Goal: Task Accomplishment & Management: Manage account settings

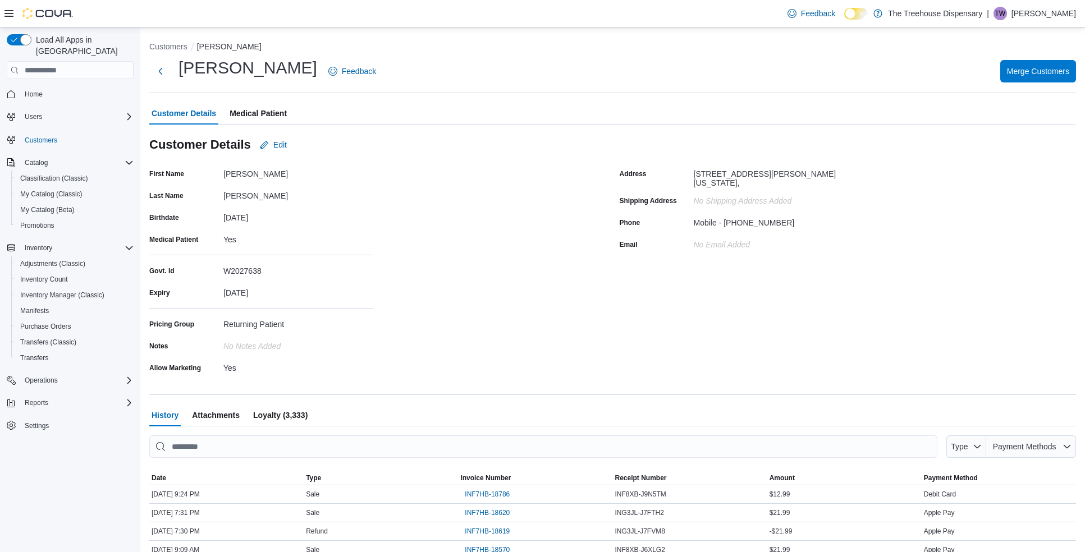
scroll to position [70, 0]
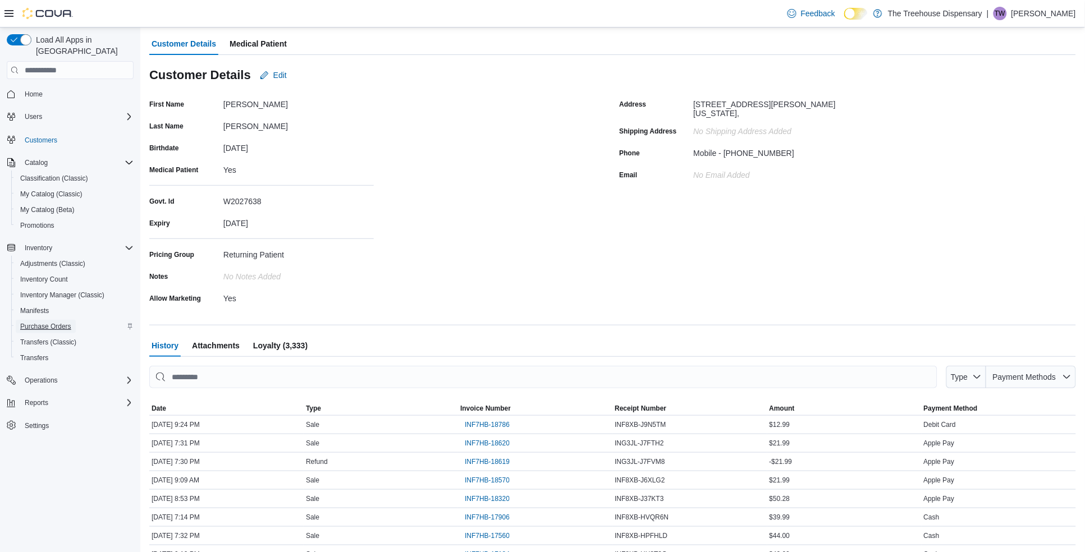
click at [60, 322] on span "Purchase Orders" at bounding box center [45, 326] width 51 height 9
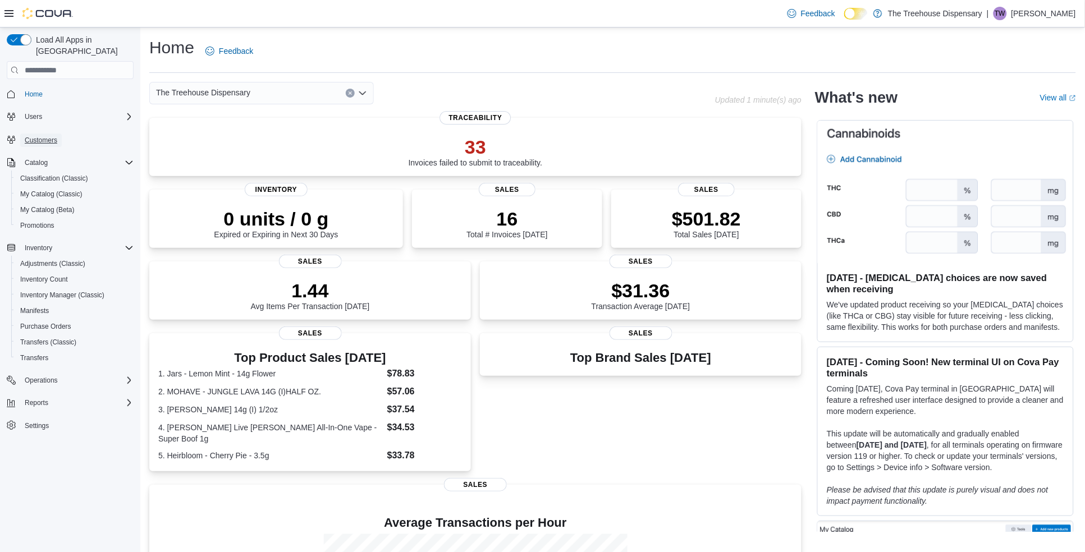
click at [46, 136] on span "Customers" at bounding box center [41, 140] width 33 height 9
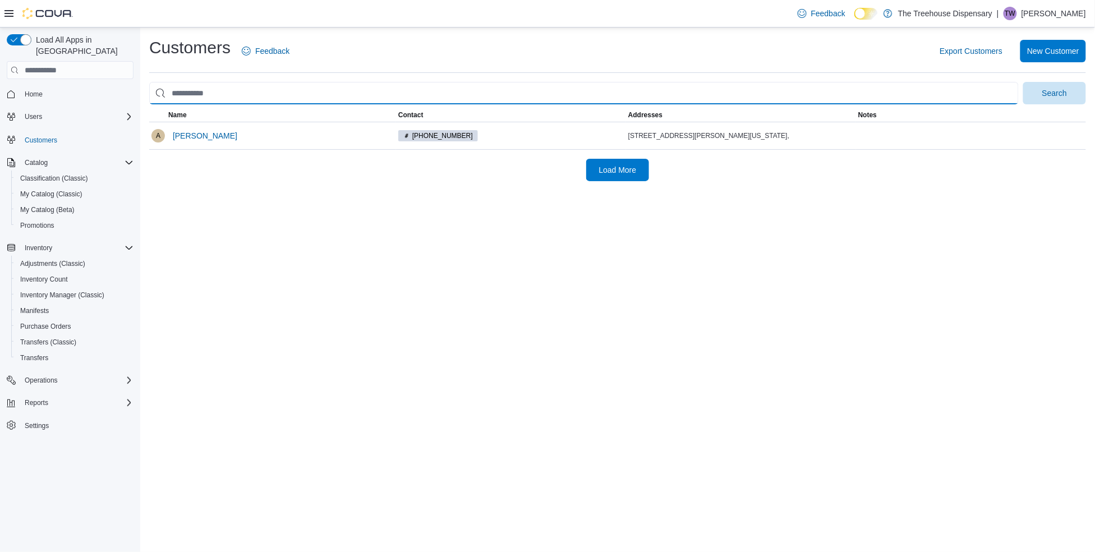
click at [274, 85] on input "search" at bounding box center [584, 93] width 870 height 22
click at [343, 93] on input "search" at bounding box center [584, 93] width 870 height 22
click at [273, 91] on input "**********" at bounding box center [584, 93] width 870 height 22
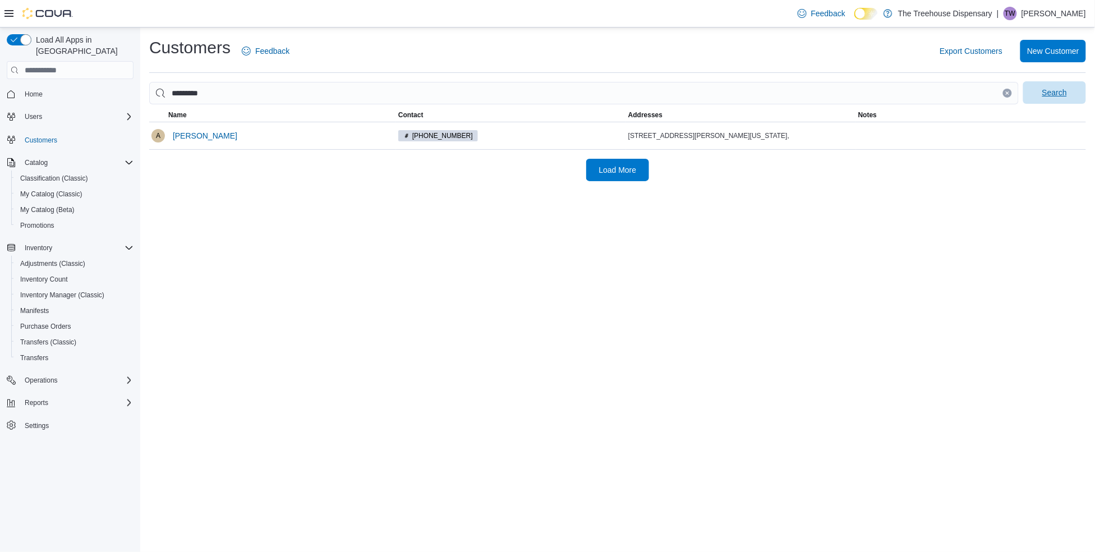
click at [1061, 91] on span "Search" at bounding box center [1055, 92] width 25 height 11
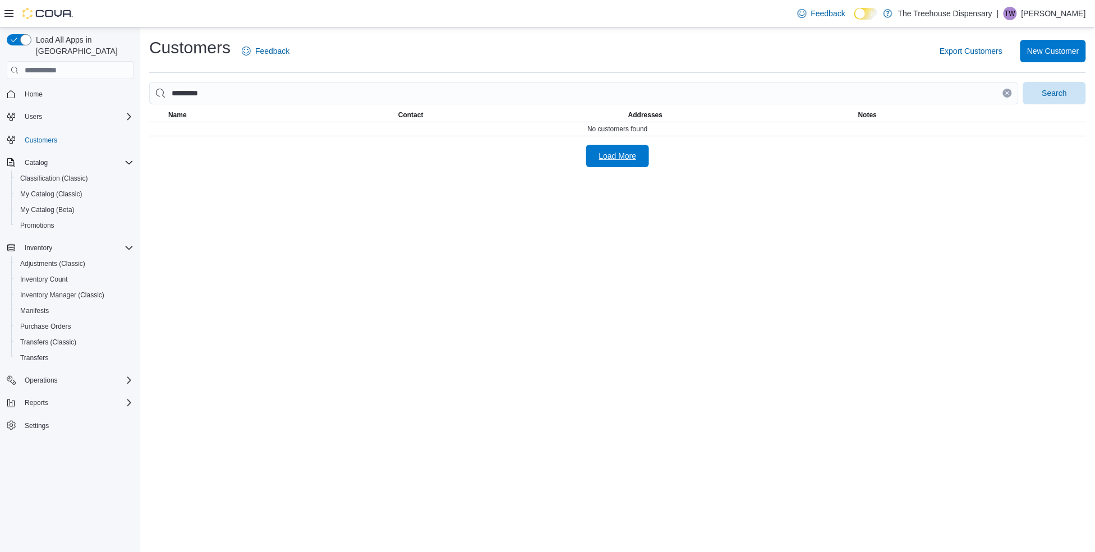
click at [611, 159] on span "Load More" at bounding box center [618, 155] width 38 height 11
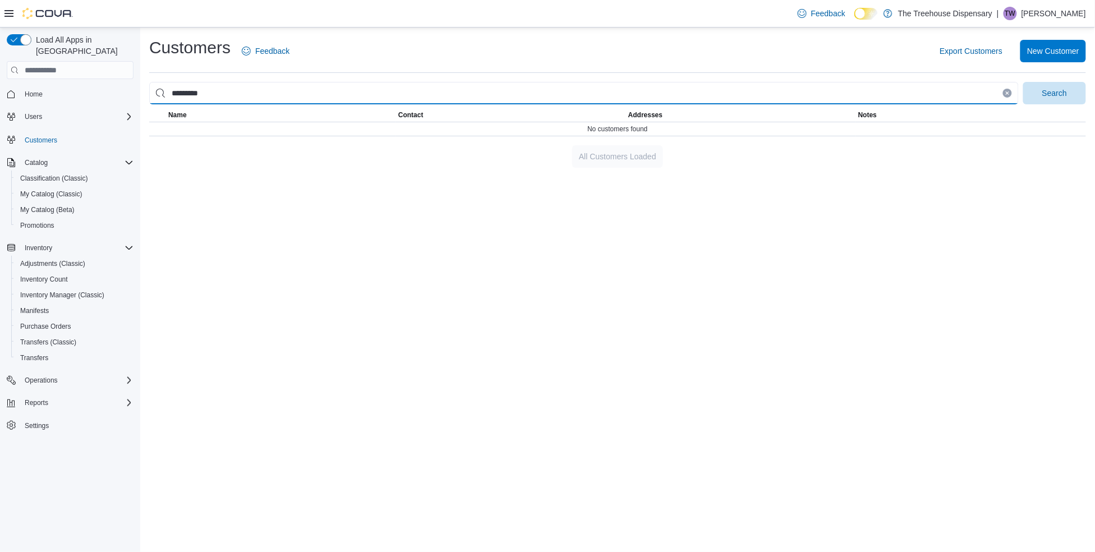
click at [247, 95] on input "********" at bounding box center [584, 93] width 870 height 22
click at [1024, 82] on button "Search" at bounding box center [1055, 93] width 63 height 22
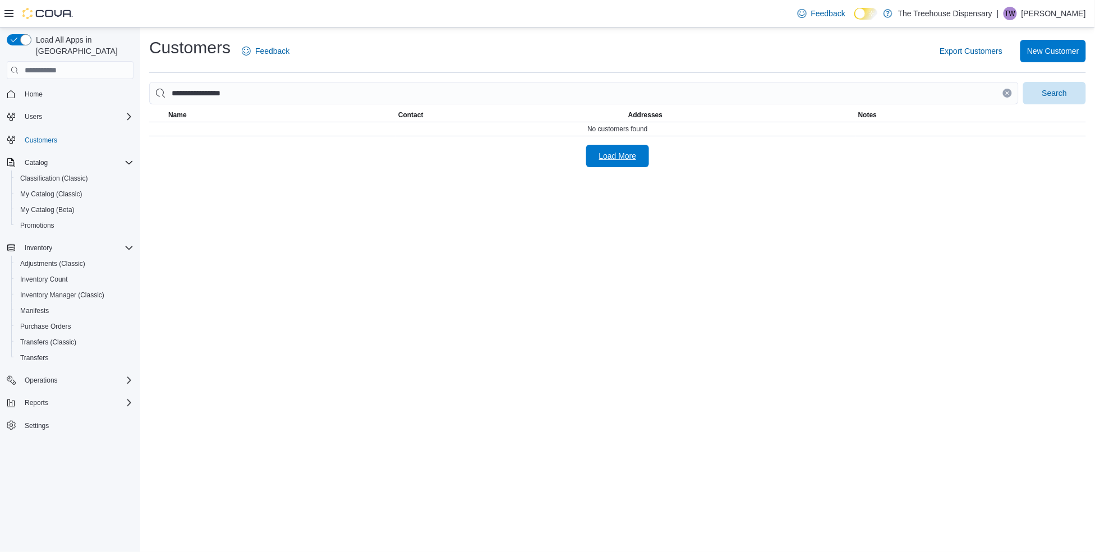
click at [625, 160] on span "Load More" at bounding box center [618, 155] width 38 height 11
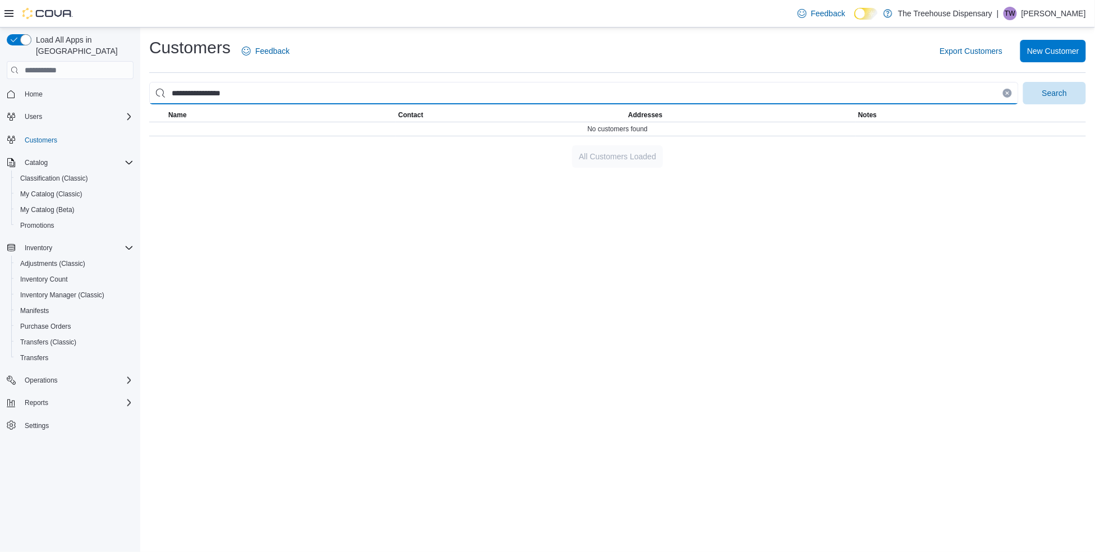
click at [276, 96] on input "**********" at bounding box center [584, 93] width 870 height 22
type input "*"
click at [320, 96] on input "search" at bounding box center [584, 93] width 870 height 22
type input "**********"
click at [1024, 82] on button "Search" at bounding box center [1055, 93] width 63 height 22
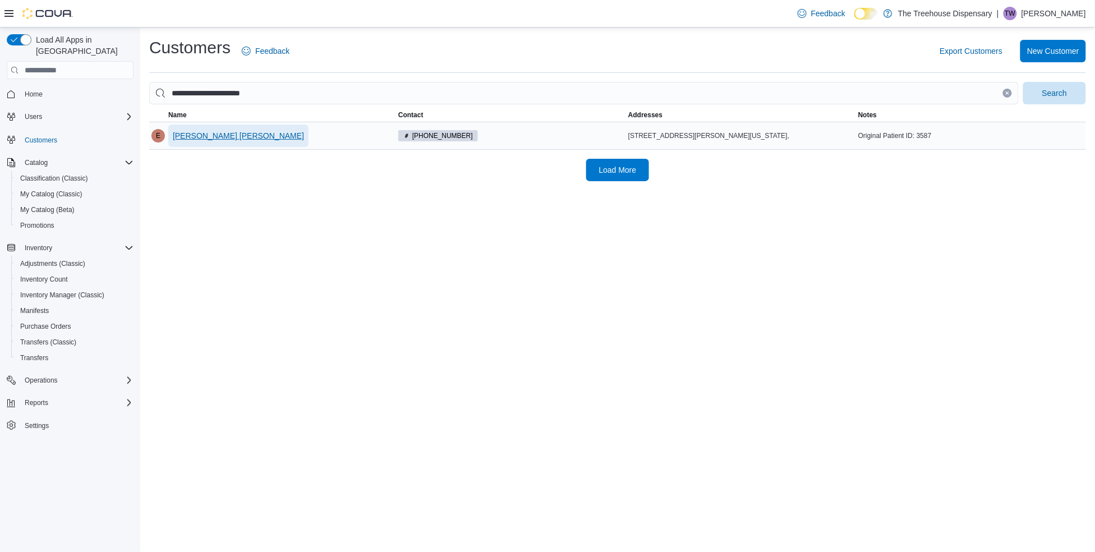
click at [285, 130] on span "EMMANUEL GERRARD ANDRADE" at bounding box center [238, 135] width 131 height 11
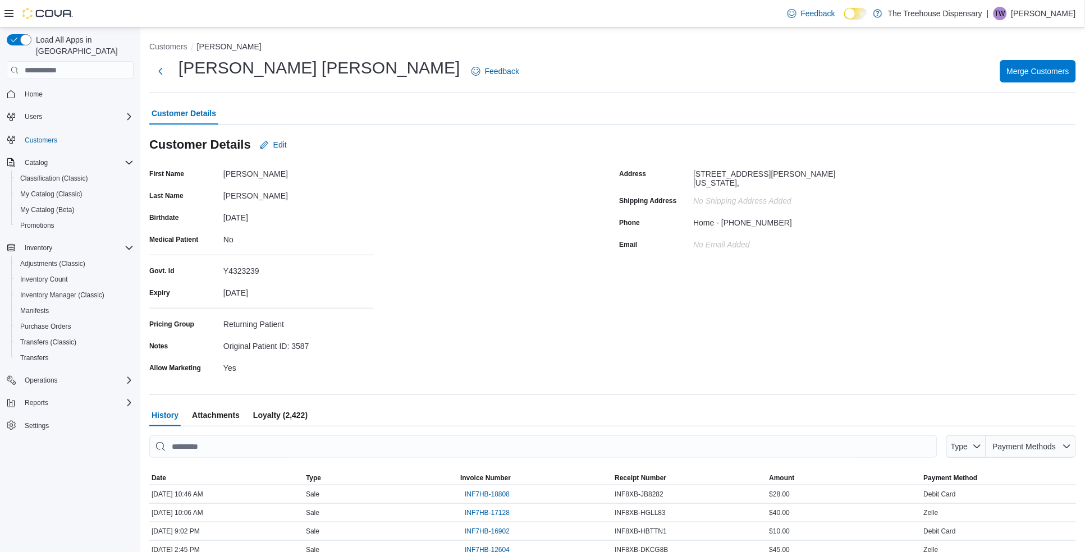
scroll to position [70, 0]
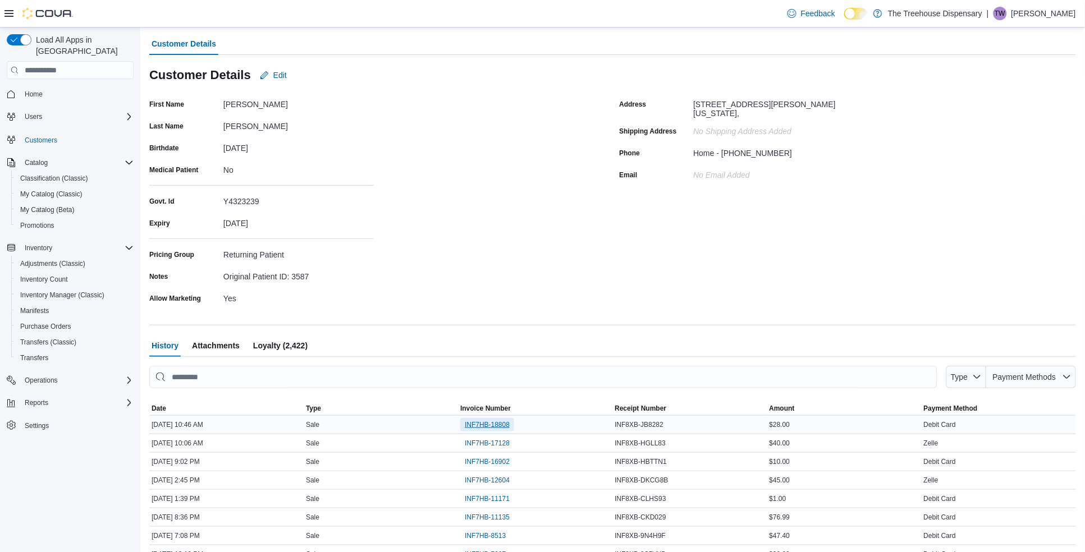
click at [484, 423] on span "INF7HB-18808" at bounding box center [487, 424] width 45 height 9
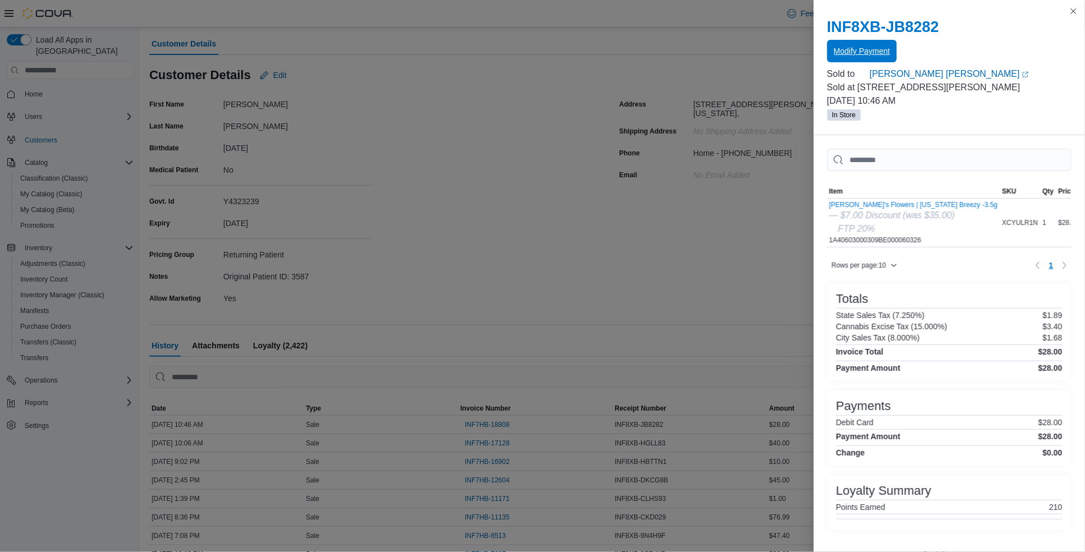
click at [873, 52] on span "Modify Payment" at bounding box center [862, 50] width 56 height 11
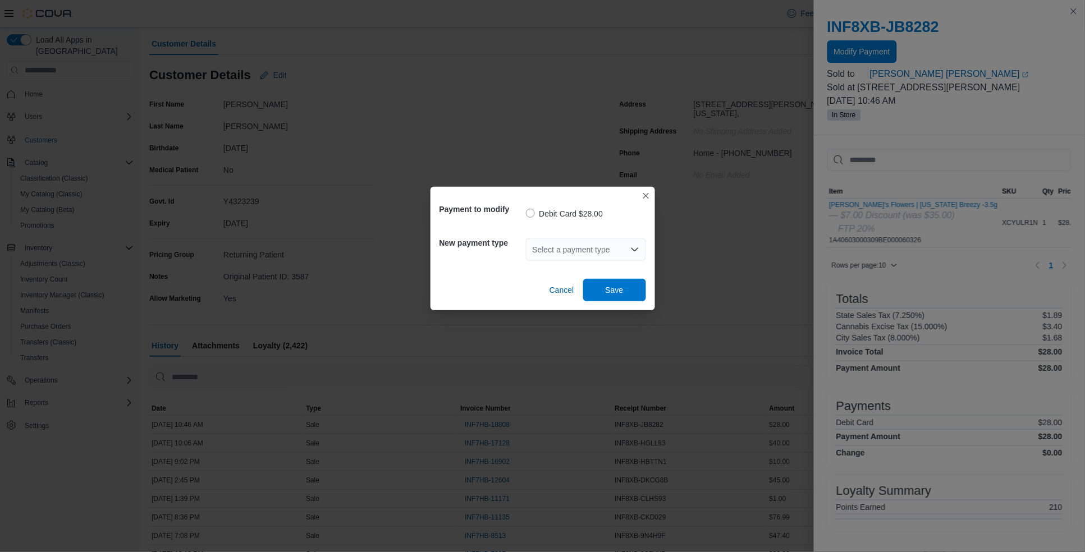
click at [613, 244] on div "Select a payment type" at bounding box center [586, 249] width 120 height 22
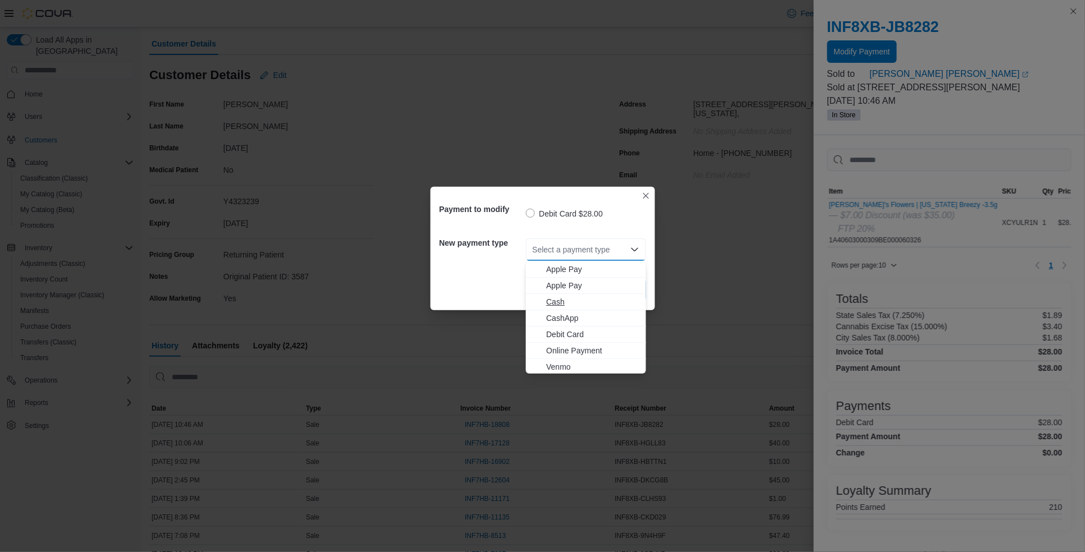
click at [564, 303] on span "Cash" at bounding box center [592, 301] width 93 height 11
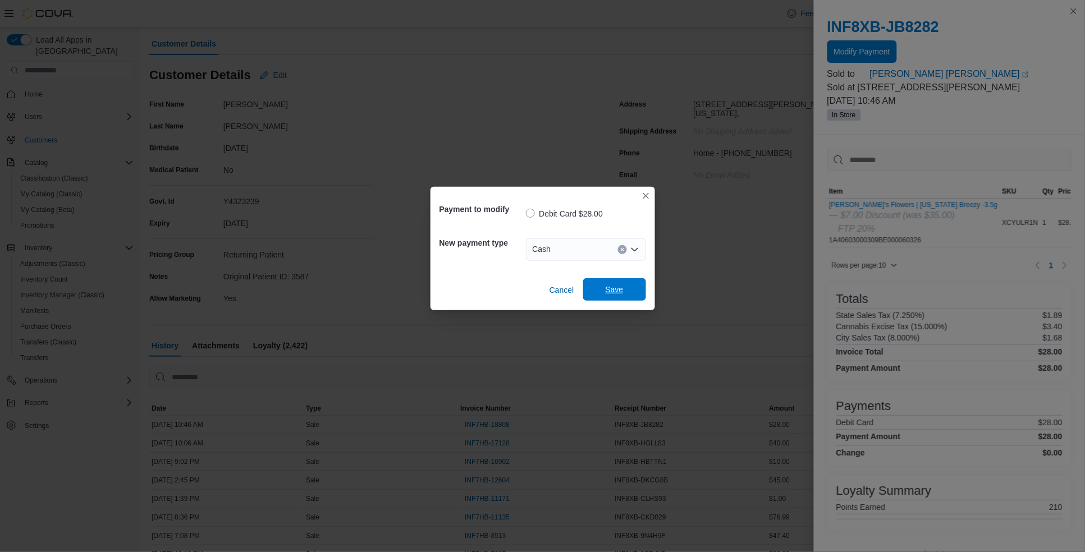
click at [622, 283] on span "Save" at bounding box center [614, 289] width 49 height 22
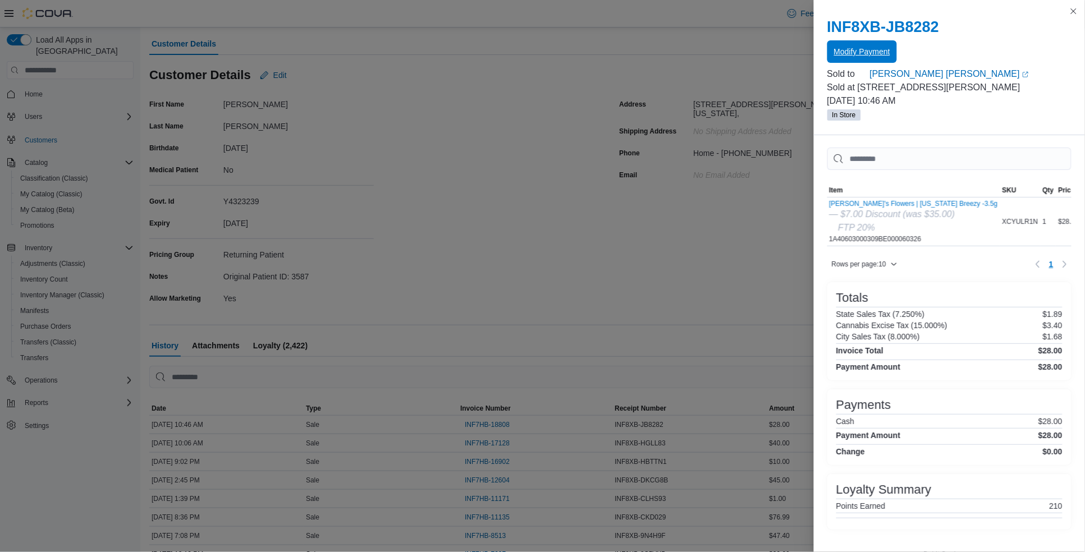
scroll to position [0, 0]
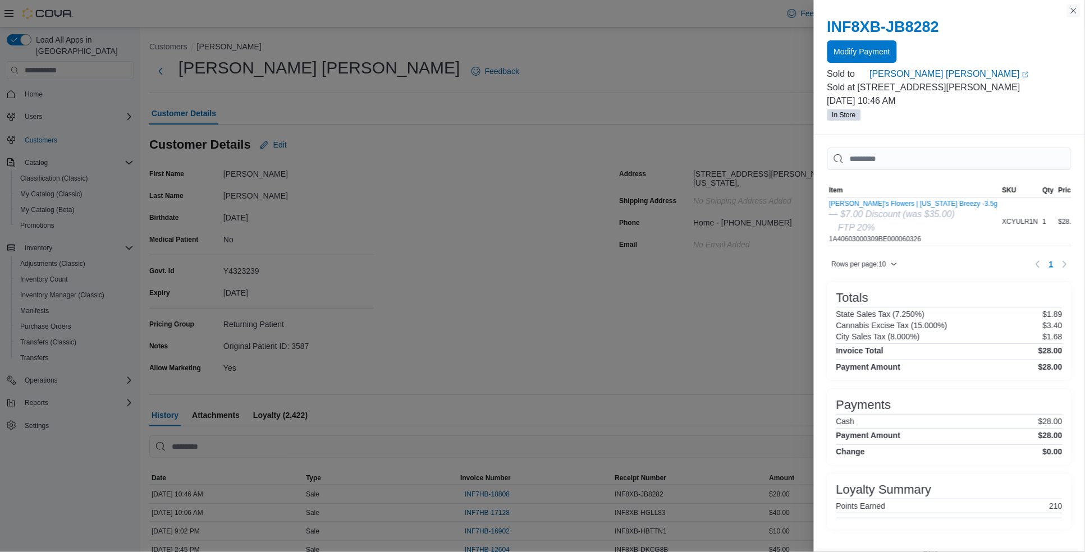
click at [1076, 8] on button "Close this dialog" at bounding box center [1073, 10] width 13 height 13
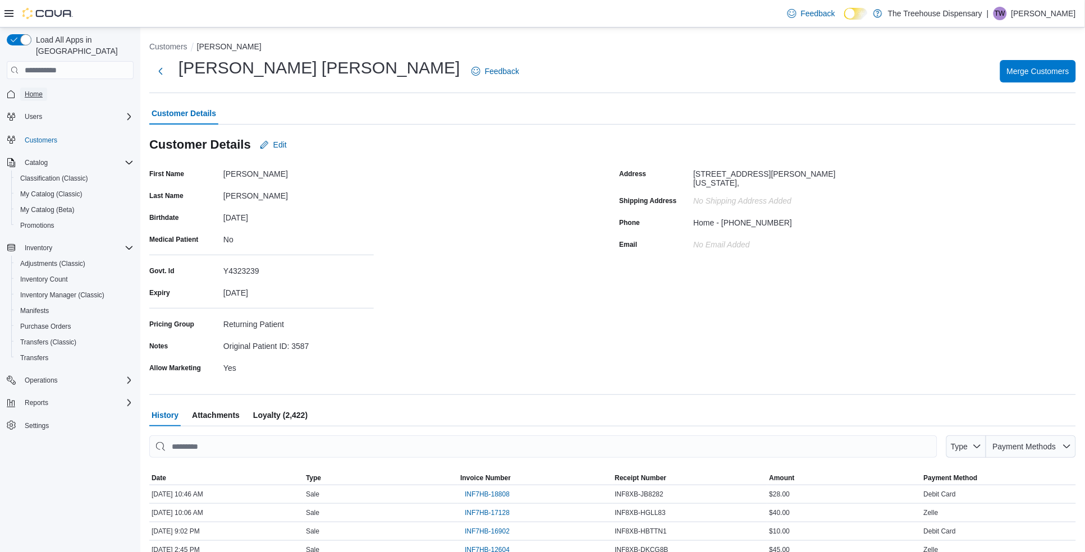
click at [42, 90] on span "Home" at bounding box center [34, 94] width 18 height 9
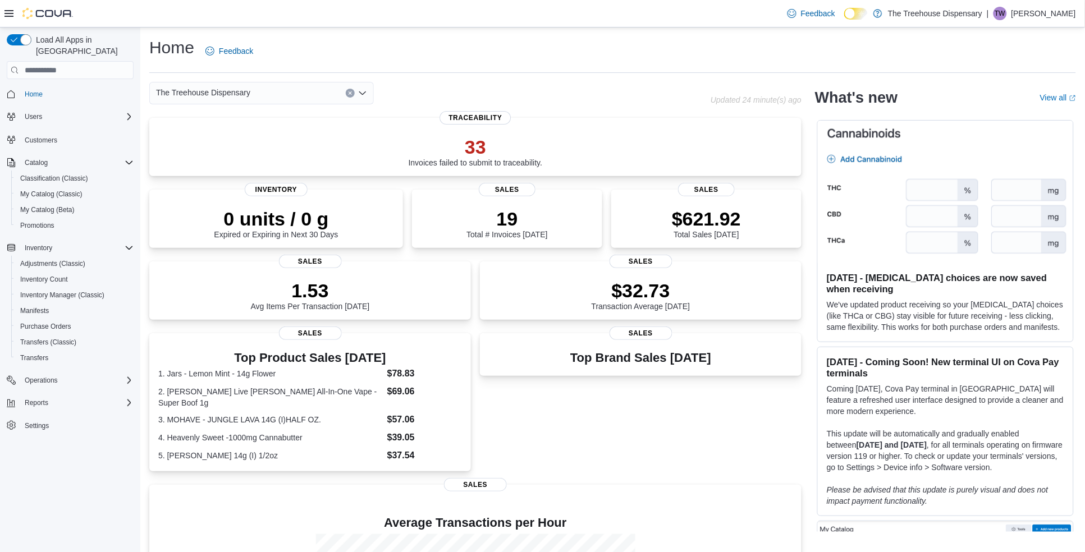
click at [1054, 12] on p "Tina Wilkins" at bounding box center [1043, 13] width 65 height 13
click at [1012, 107] on span "Sign Out" at bounding box center [1004, 110] width 30 height 11
